Goal: Task Accomplishment & Management: Manage account settings

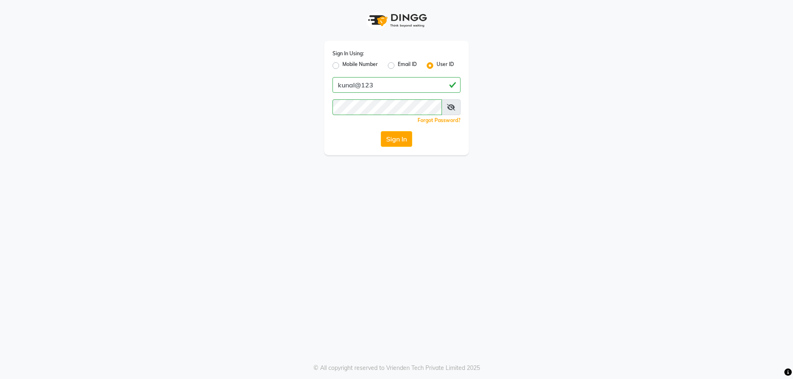
click at [390, 145] on button "Sign In" at bounding box center [396, 139] width 31 height 16
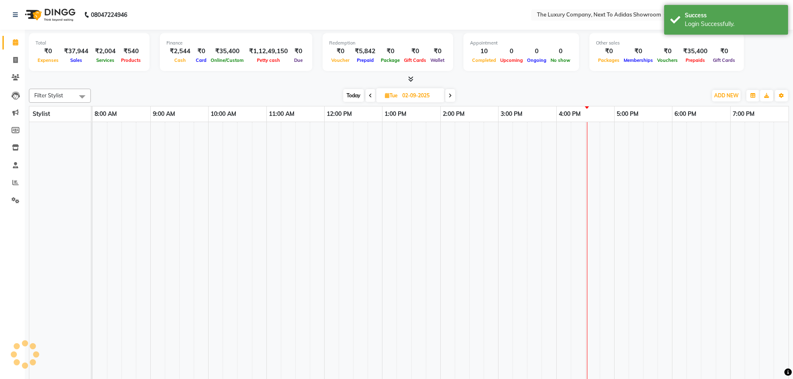
select select "en"
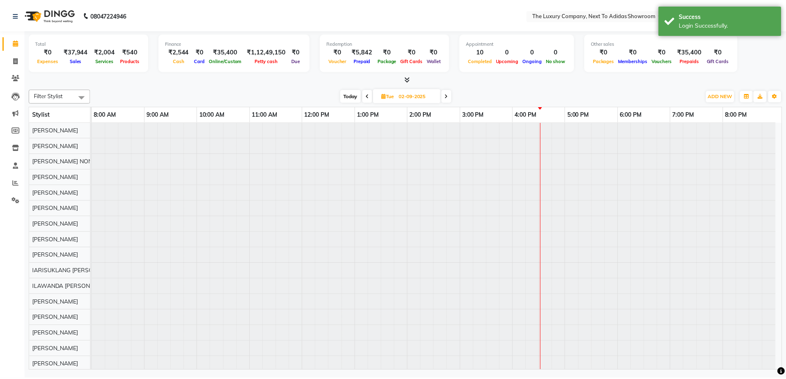
scroll to position [11, 0]
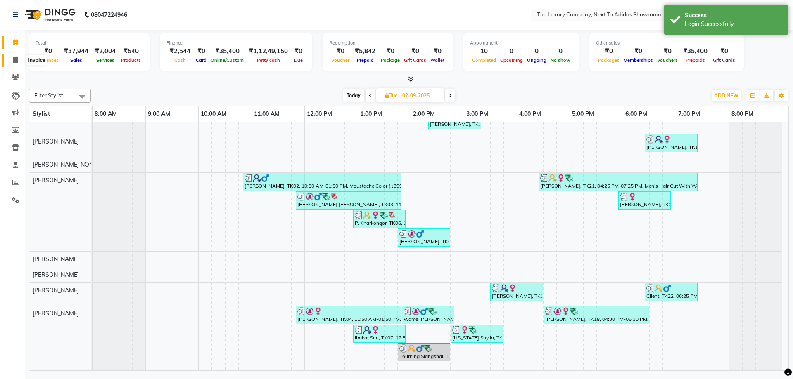
click at [17, 60] on icon at bounding box center [15, 60] width 5 height 6
select select "service"
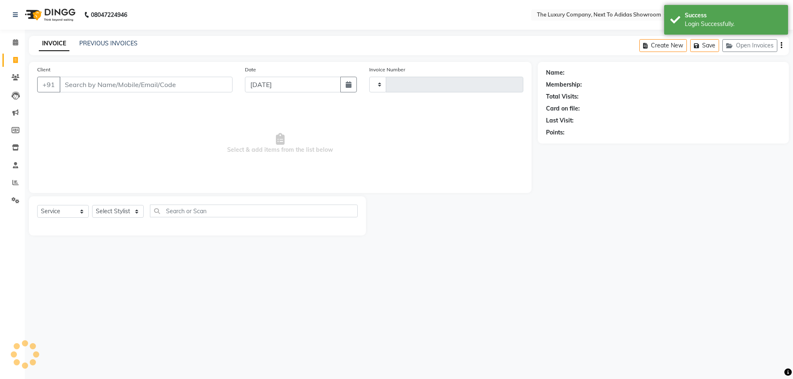
type input "5609"
select select "6828"
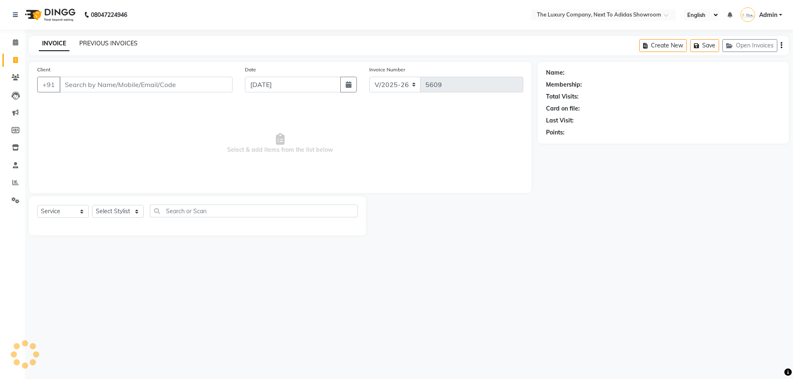
click at [122, 42] on link "PREVIOUS INVOICES" at bounding box center [108, 43] width 58 height 7
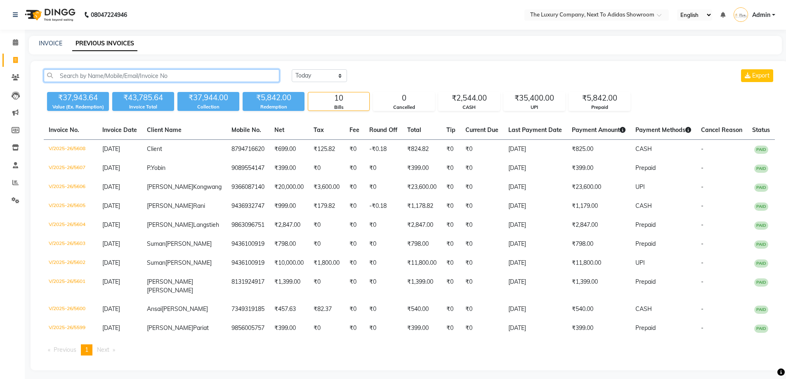
click at [140, 72] on input "text" at bounding box center [162, 75] width 236 height 13
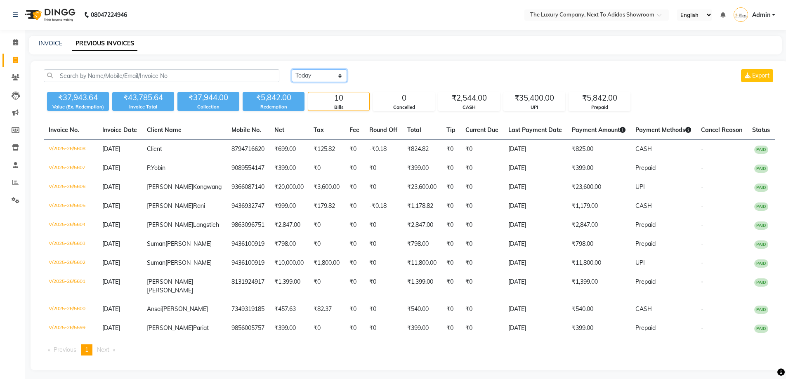
click at [332, 77] on select "[DATE] [DATE] Custom Range" at bounding box center [319, 75] width 55 height 13
select select "range"
click at [292, 69] on select "[DATE] [DATE] Custom Range" at bounding box center [319, 75] width 55 height 13
click at [390, 79] on input "[DATE]" at bounding box center [387, 76] width 58 height 12
select select "9"
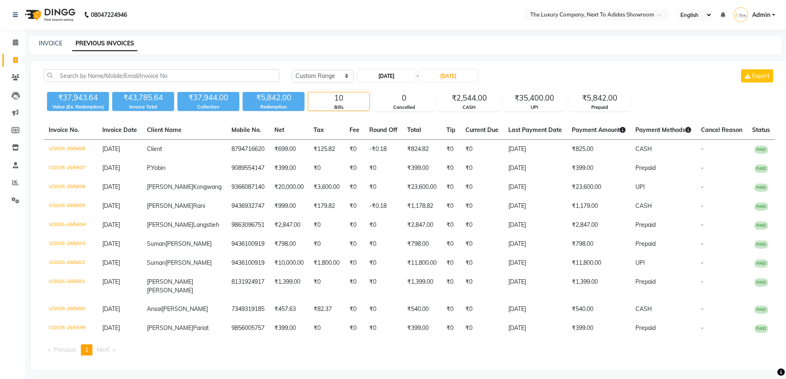
select select "2025"
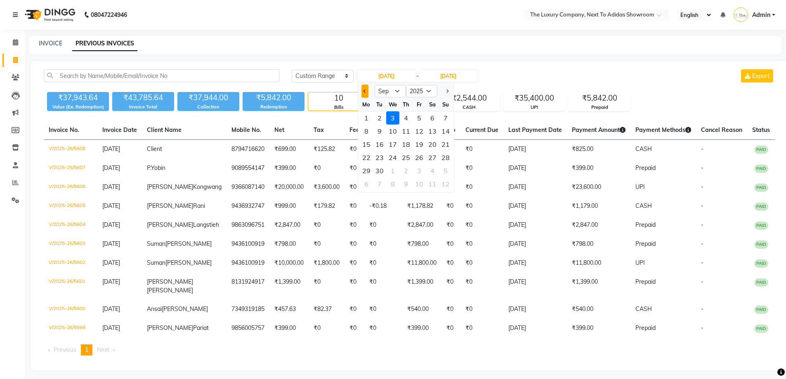
click at [362, 95] on button "Previous month" at bounding box center [365, 91] width 7 height 13
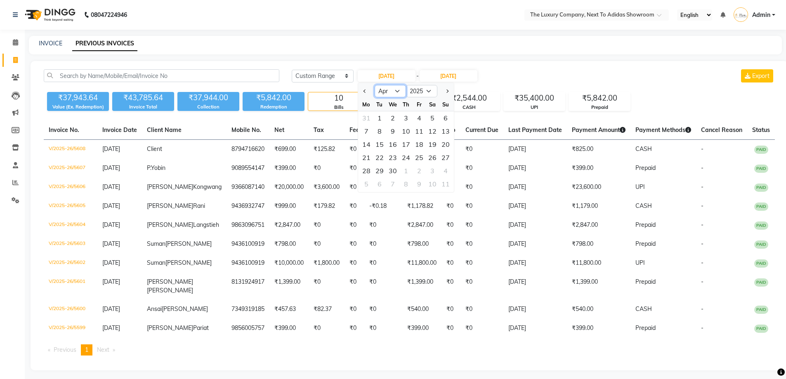
click at [402, 93] on select "Jan Feb Mar Apr May Jun [DATE] Aug Sep Oct Nov Dec" at bounding box center [390, 91] width 31 height 12
select select "5"
click at [375, 85] on select "Jan Feb Mar Apr May Jun [DATE] Aug Sep Oct Nov Dec" at bounding box center [390, 91] width 31 height 12
click at [404, 120] on div "1" at bounding box center [406, 117] width 13 height 13
type input "[DATE]"
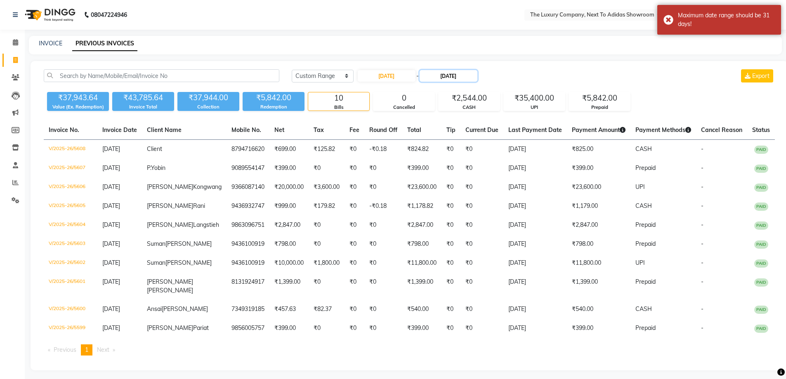
click at [448, 78] on input "[DATE]" at bounding box center [449, 76] width 58 height 12
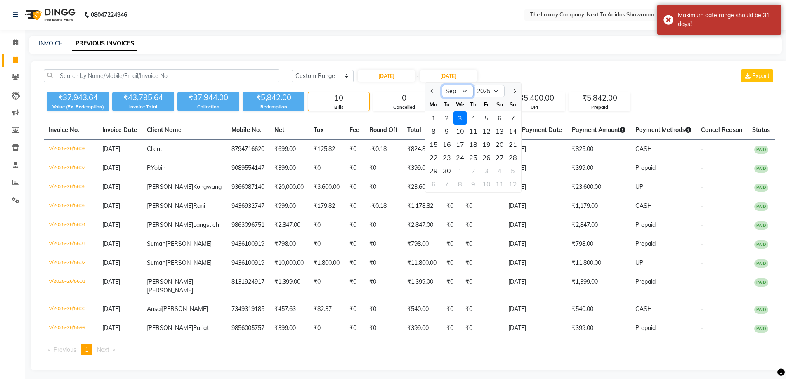
click at [460, 93] on select "May Jun [DATE] Aug Sep Oct Nov Dec" at bounding box center [457, 91] width 31 height 12
select select "5"
click at [442, 85] on select "May Jun [DATE] Aug Sep Oct Nov Dec" at bounding box center [457, 91] width 31 height 12
click at [481, 92] on select "2025 2026 2027 2028 2029 2030 2031 2032 2033 2034 2035" at bounding box center [489, 91] width 31 height 12
click at [474, 85] on select "2025 2026 2027 2028 2029 2030 2031 2032 2033 2034 2035" at bounding box center [489, 91] width 31 height 12
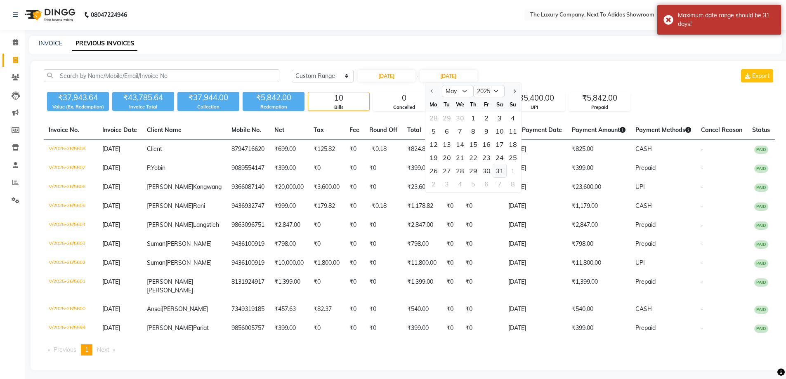
click at [502, 169] on div "31" at bounding box center [499, 170] width 13 height 13
type input "[DATE]"
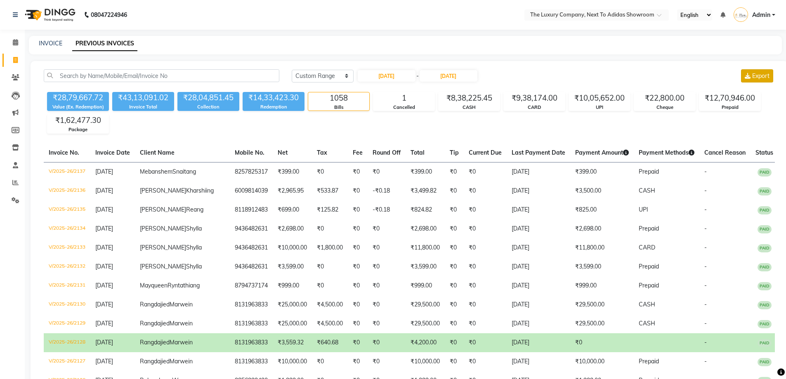
click at [764, 78] on span "Export" at bounding box center [761, 75] width 17 height 7
